Goal: Navigation & Orientation: Find specific page/section

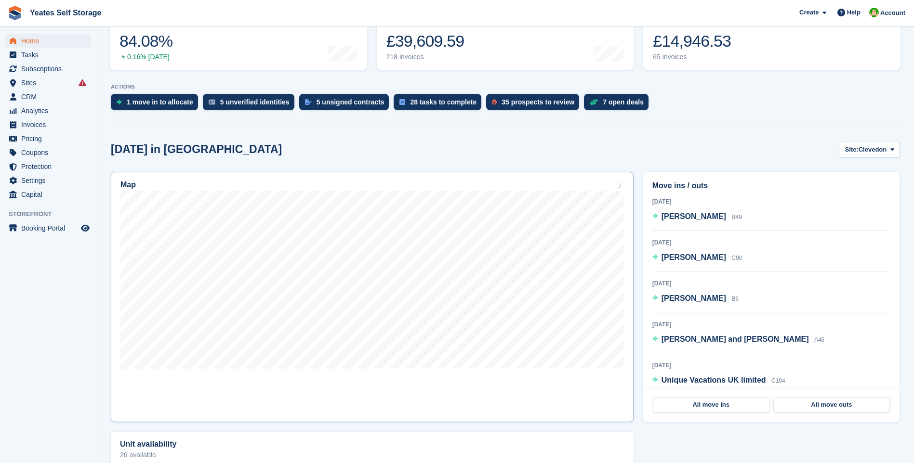
scroll to position [289, 0]
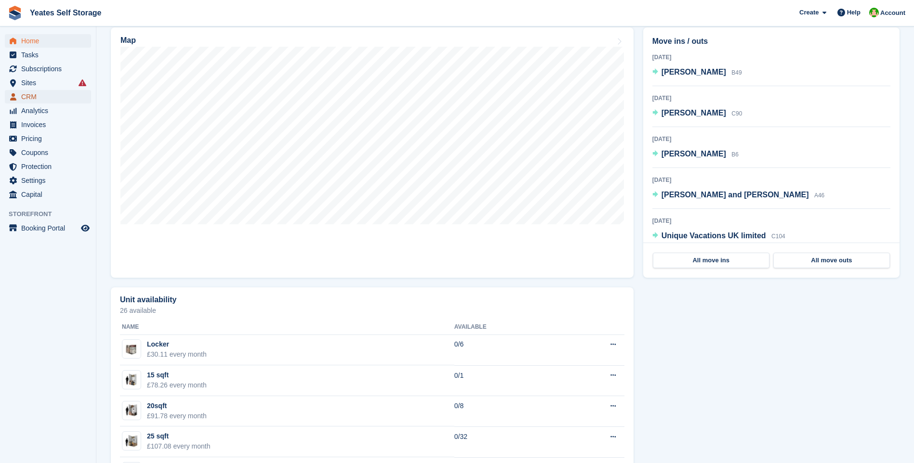
click at [29, 99] on span "CRM" at bounding box center [50, 96] width 58 height 13
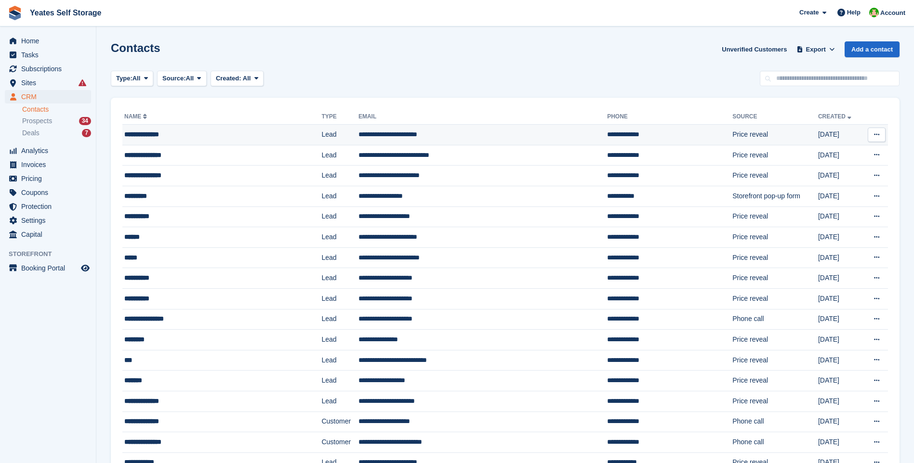
click at [375, 135] on td "**********" at bounding box center [482, 135] width 249 height 21
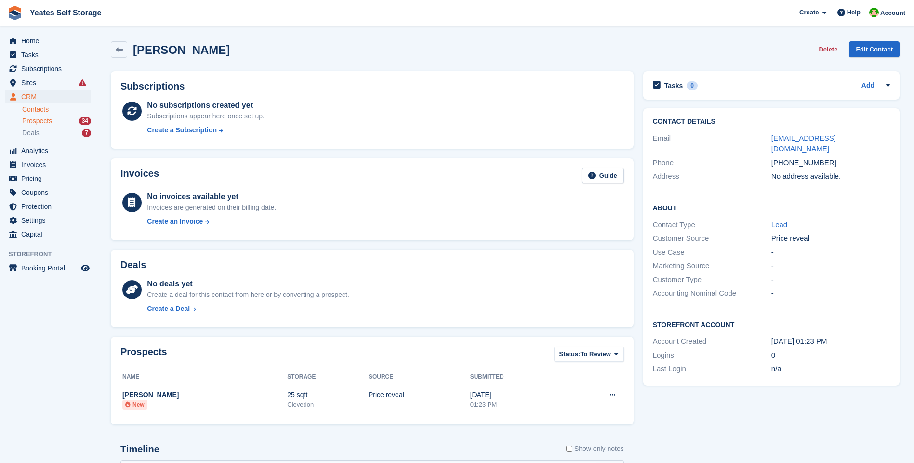
click at [41, 121] on span "Prospects" at bounding box center [37, 121] width 30 height 9
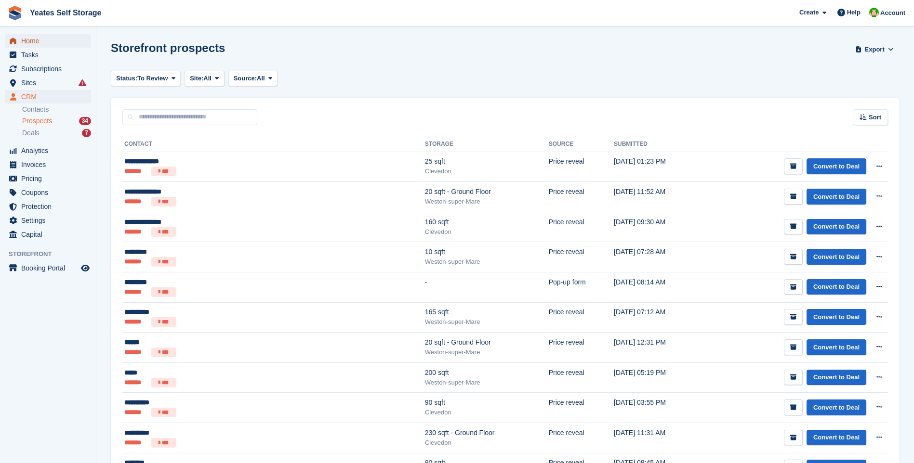
click at [35, 42] on span "Home" at bounding box center [50, 40] width 58 height 13
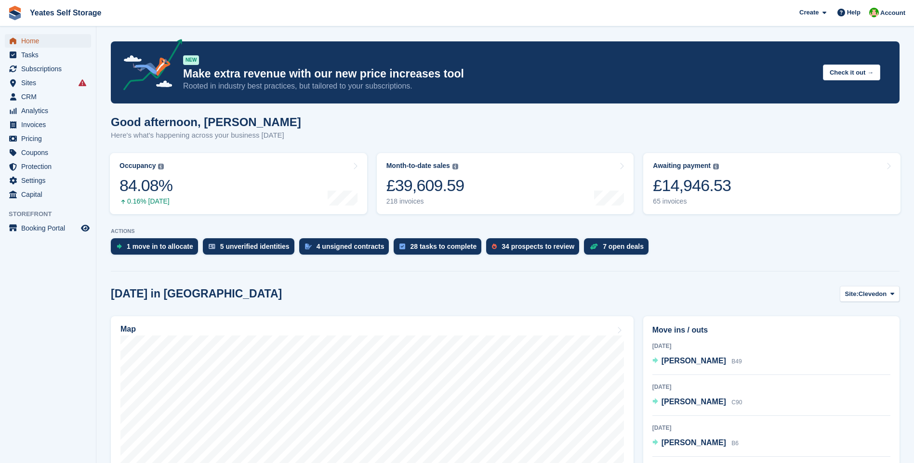
click at [25, 40] on span "Home" at bounding box center [50, 40] width 58 height 13
click at [31, 84] on span "Sites" at bounding box center [50, 82] width 58 height 13
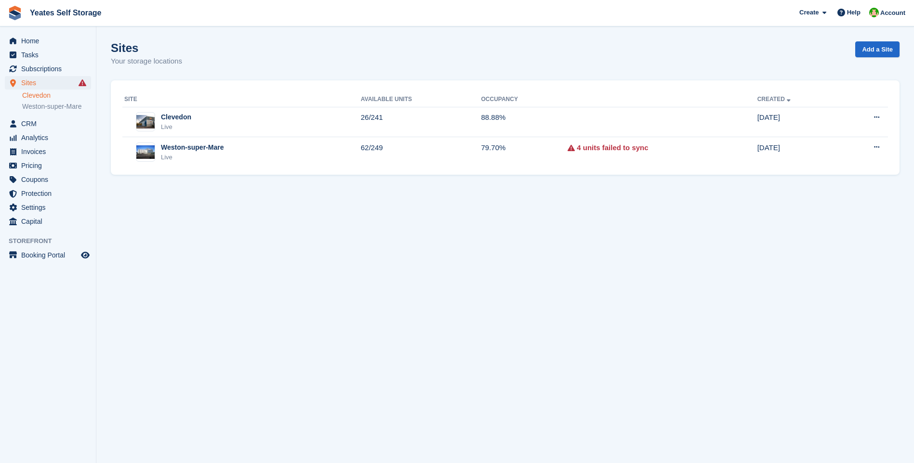
click at [40, 95] on link "Clevedon" at bounding box center [56, 95] width 69 height 9
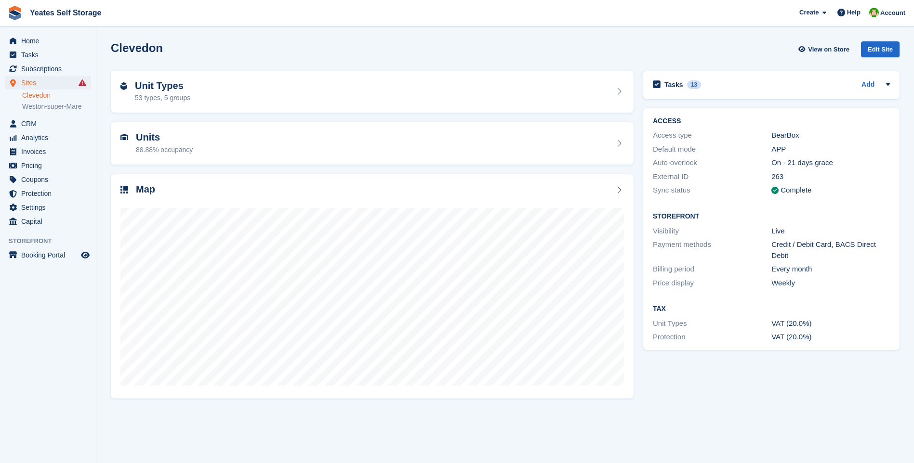
click at [29, 126] on span "CRM" at bounding box center [50, 123] width 58 height 13
click at [28, 126] on span "CRM" at bounding box center [50, 123] width 58 height 13
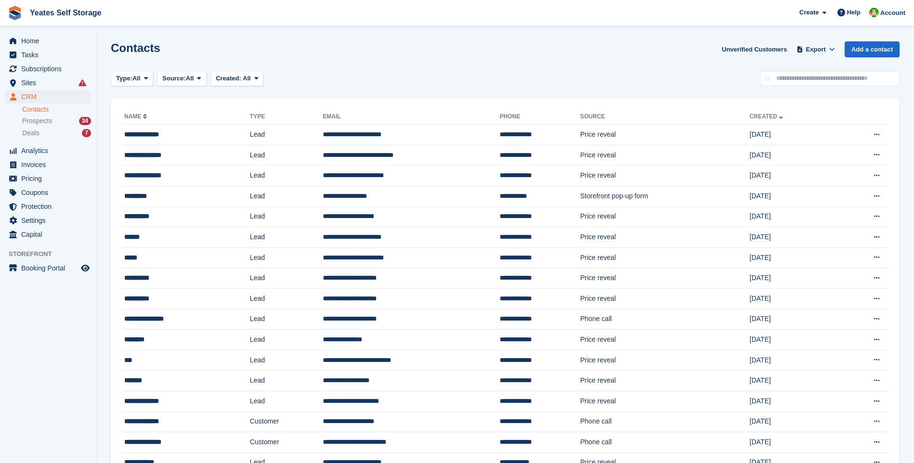
click at [393, 133] on td "**********" at bounding box center [411, 135] width 177 height 21
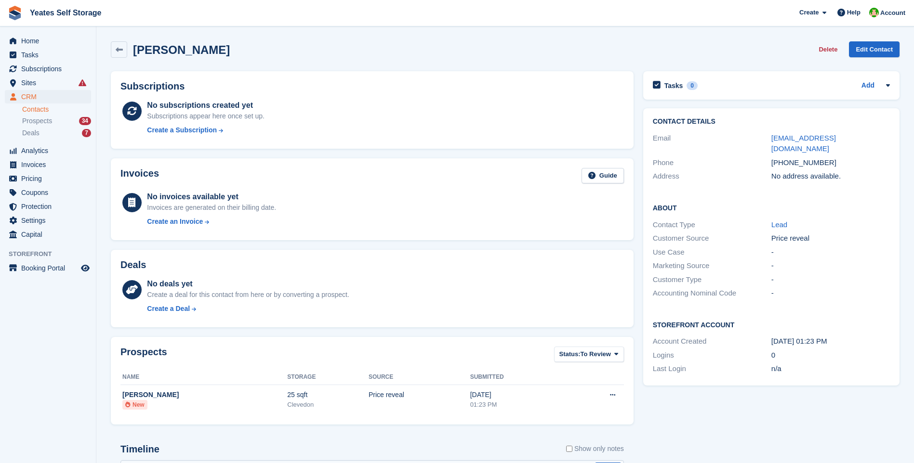
scroll to position [167, 0]
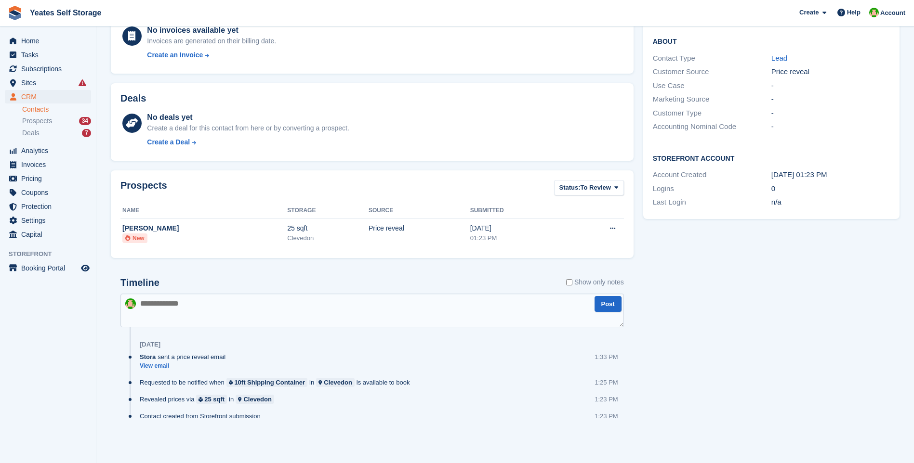
click at [230, 311] on textarea at bounding box center [371, 311] width 503 height 34
type textarea "**********"
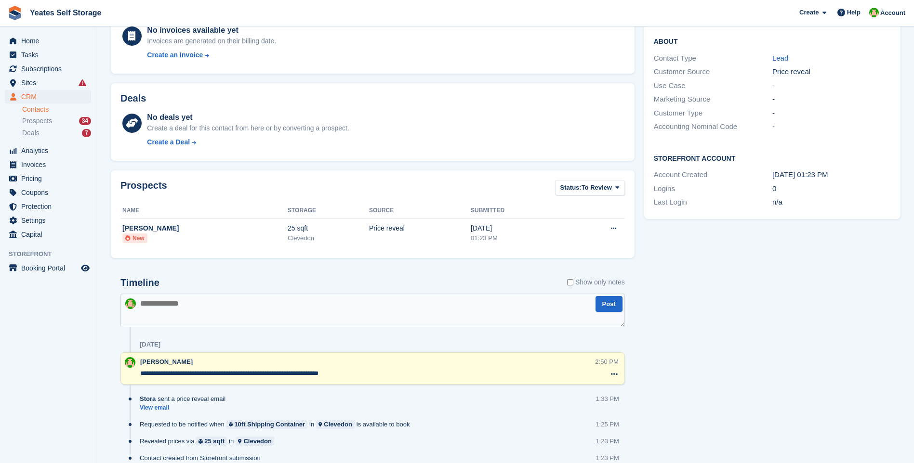
scroll to position [22, 0]
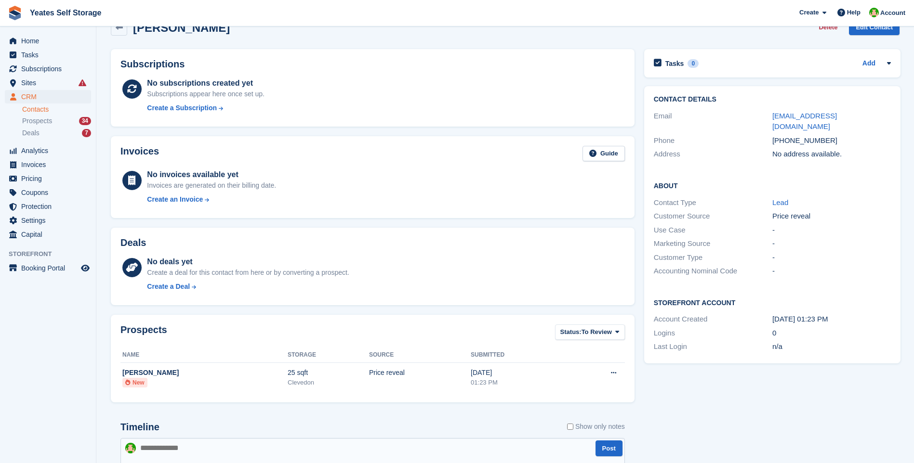
click at [37, 106] on link "Contacts" at bounding box center [56, 109] width 69 height 9
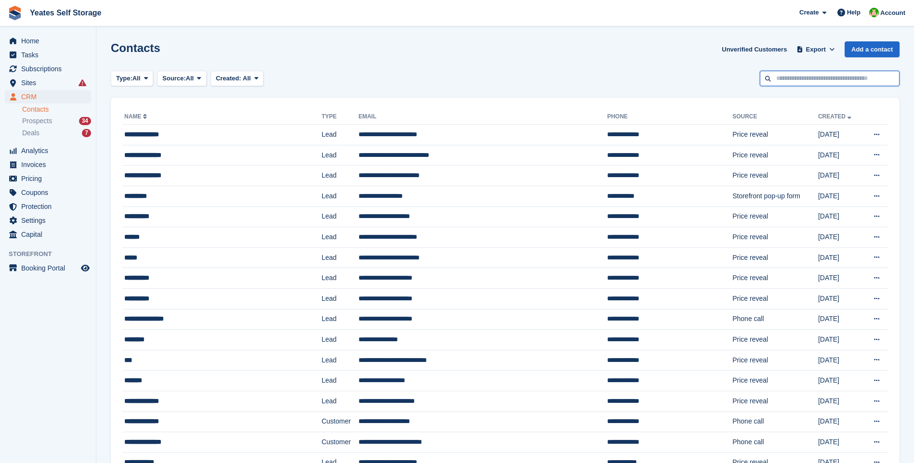
click at [803, 78] on input "text" at bounding box center [829, 79] width 140 height 16
type input "*******"
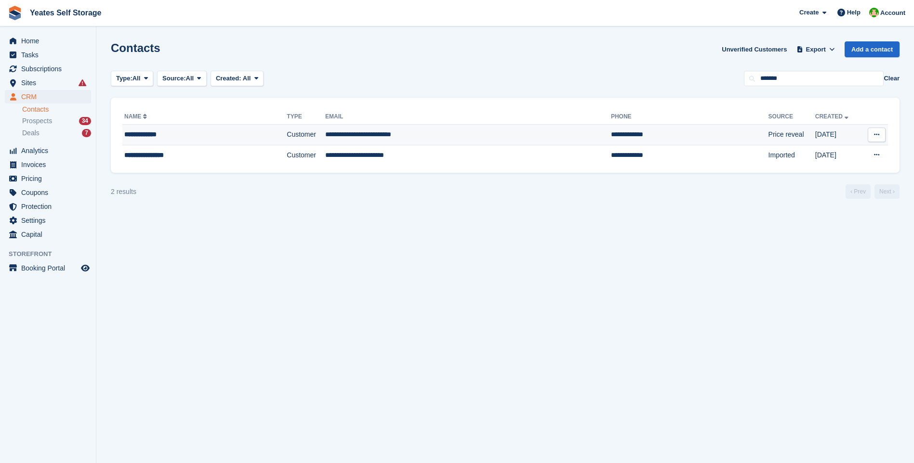
click at [356, 134] on td "**********" at bounding box center [468, 135] width 286 height 21
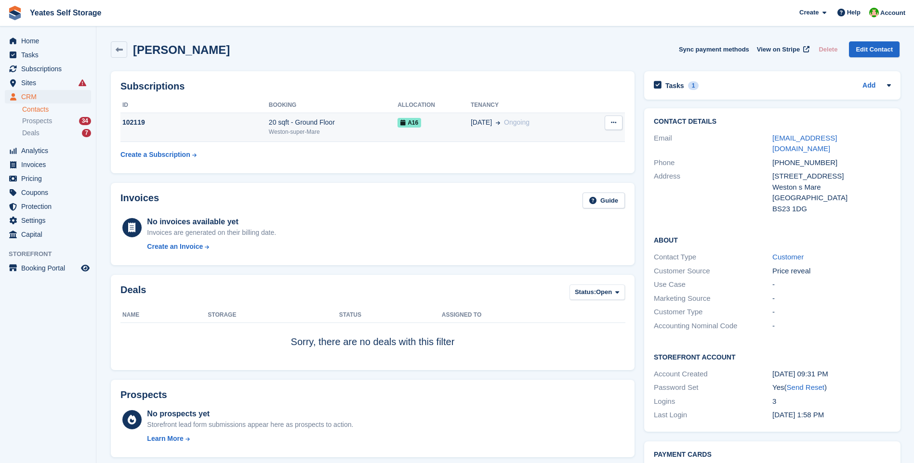
click at [319, 136] on div "Weston-super-Mare" at bounding box center [333, 132] width 129 height 9
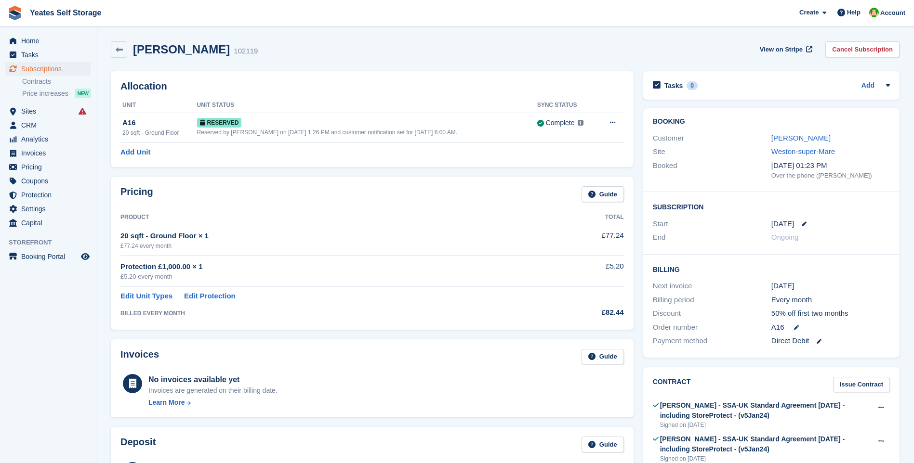
scroll to position [144, 0]
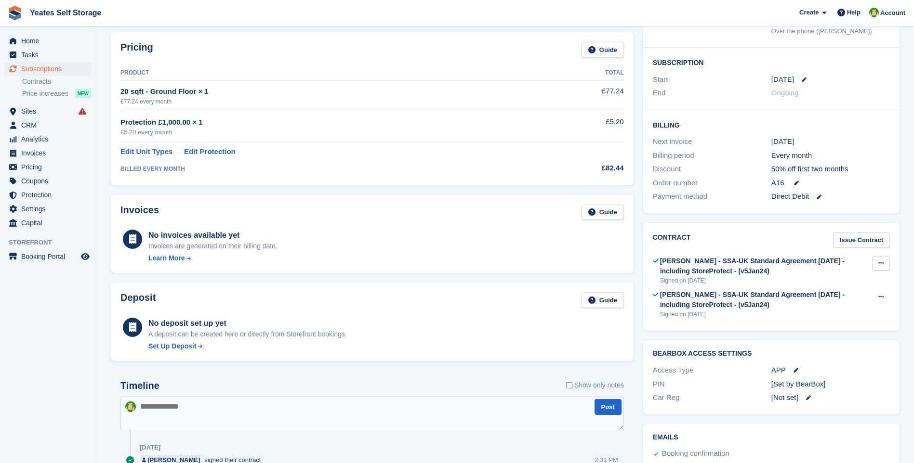
click at [878, 262] on icon at bounding box center [880, 263] width 5 height 6
click at [816, 281] on p "View" at bounding box center [843, 282] width 84 height 13
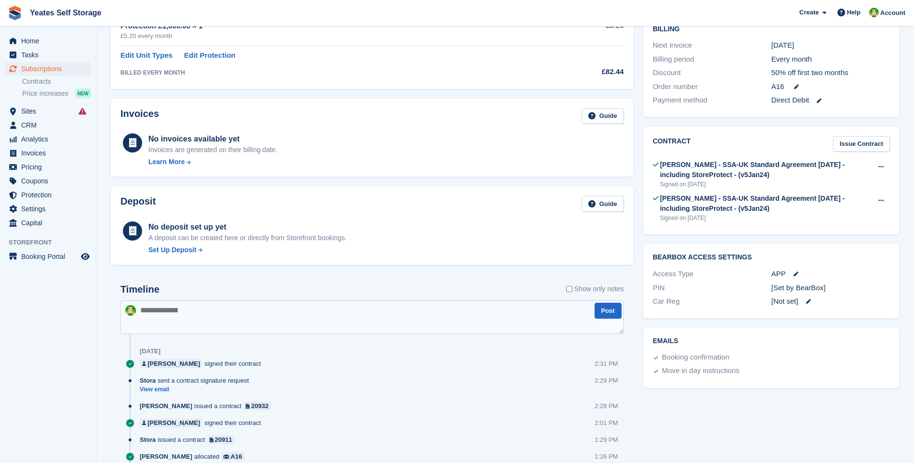
scroll to position [241, 0]
click at [39, 81] on link "Contracts" at bounding box center [56, 81] width 69 height 9
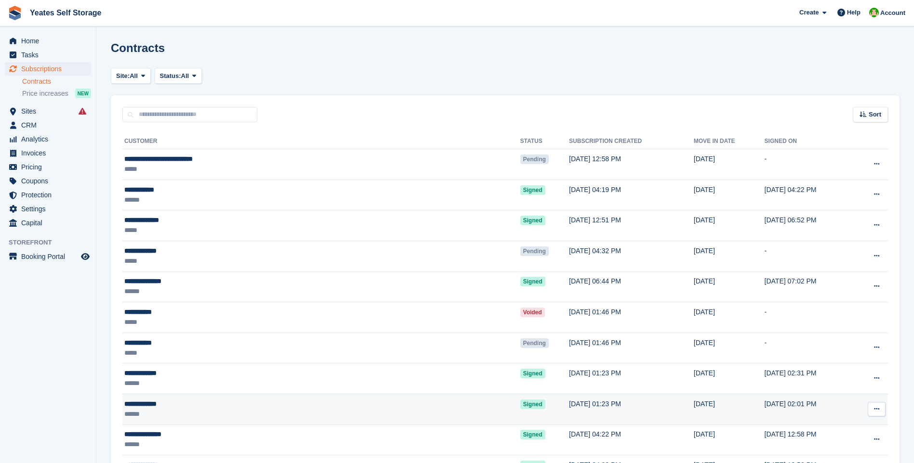
click at [875, 405] on button at bounding box center [876, 409] width 18 height 14
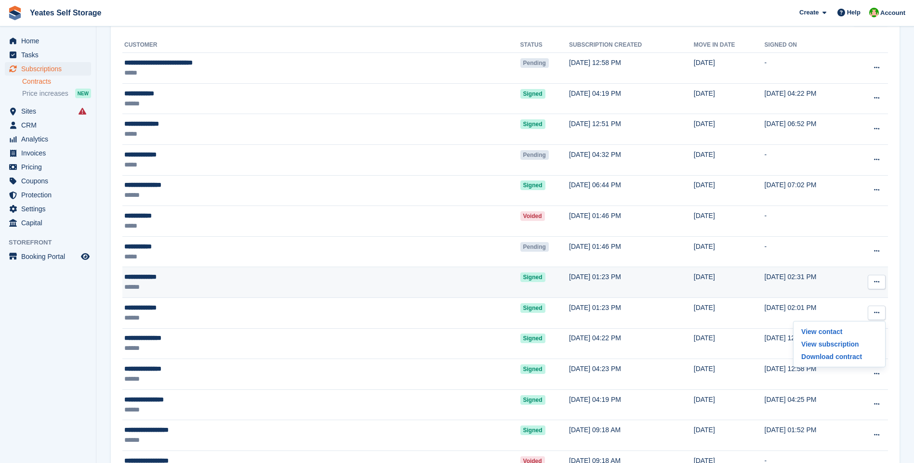
click at [256, 290] on div "******" at bounding box center [239, 287] width 230 height 10
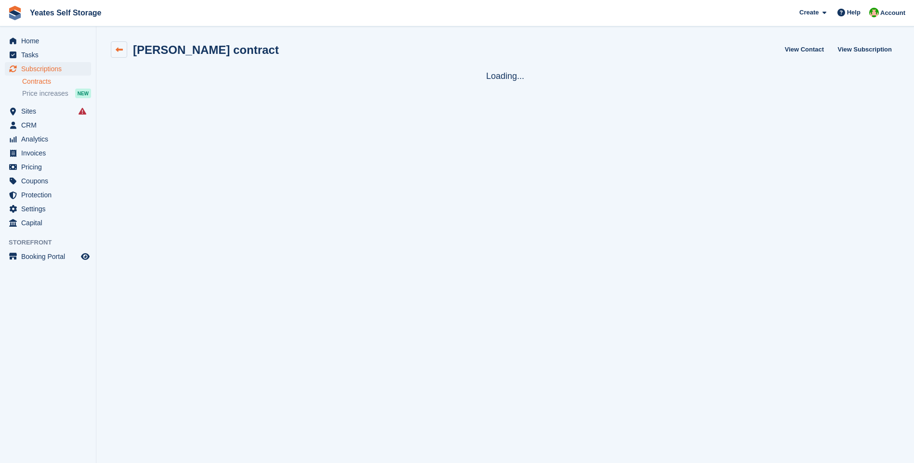
click at [119, 49] on icon at bounding box center [119, 49] width 7 height 7
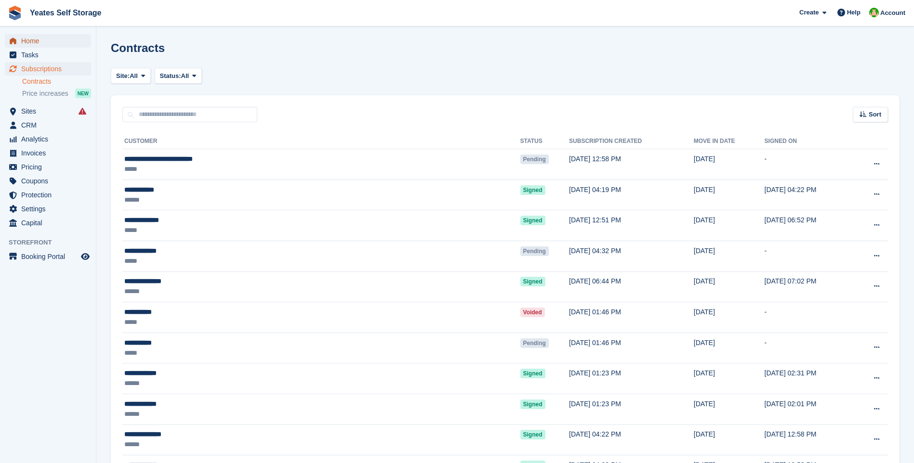
click at [38, 42] on span "Home" at bounding box center [50, 40] width 58 height 13
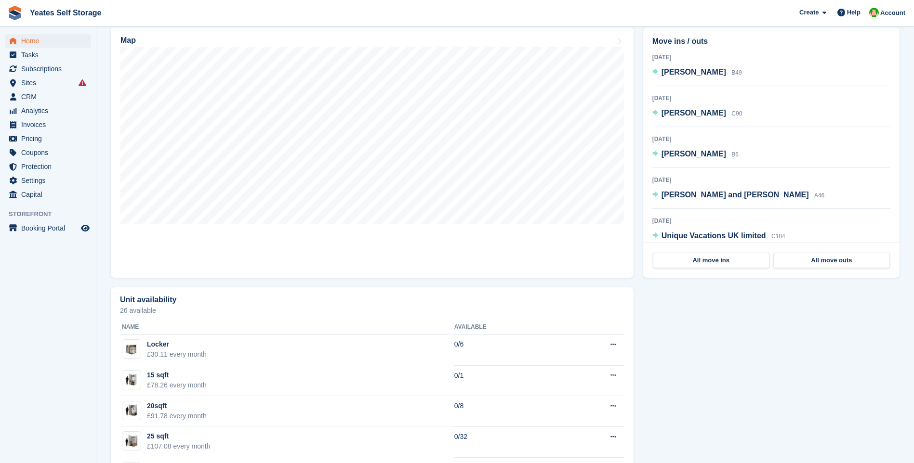
scroll to position [48, 0]
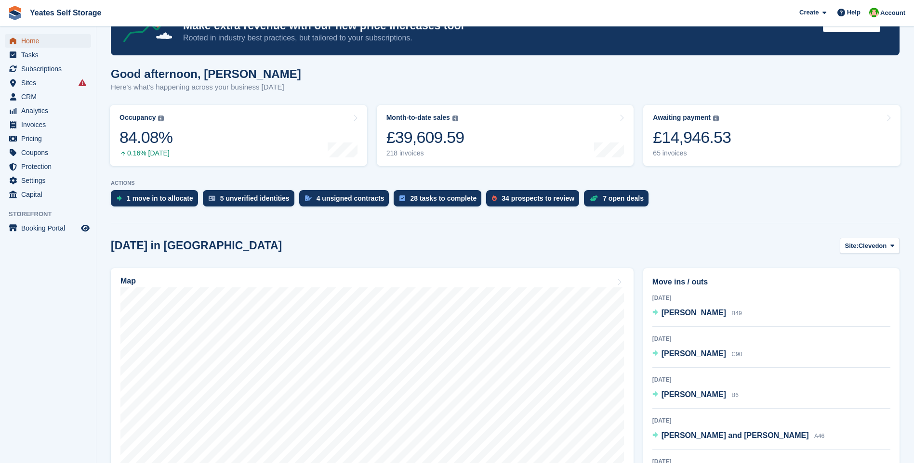
click at [26, 43] on span "Home" at bounding box center [50, 40] width 58 height 13
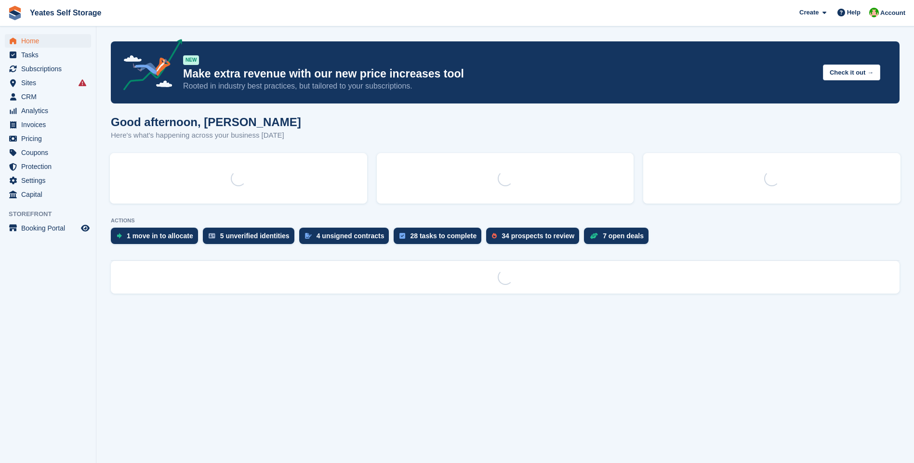
scroll to position [0, 0]
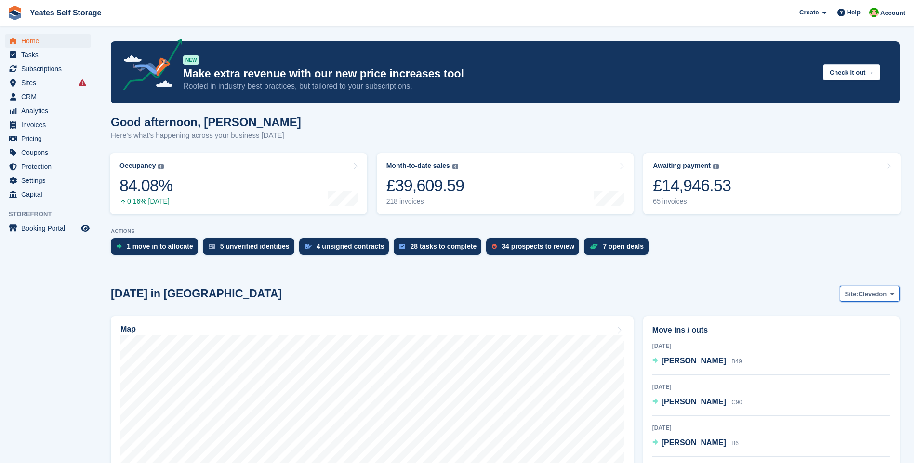
click at [865, 296] on span "Clevedon" at bounding box center [872, 294] width 28 height 10
click at [847, 334] on link "Weston-super-Mare" at bounding box center [853, 334] width 84 height 17
